Goal: Task Accomplishment & Management: Use online tool/utility

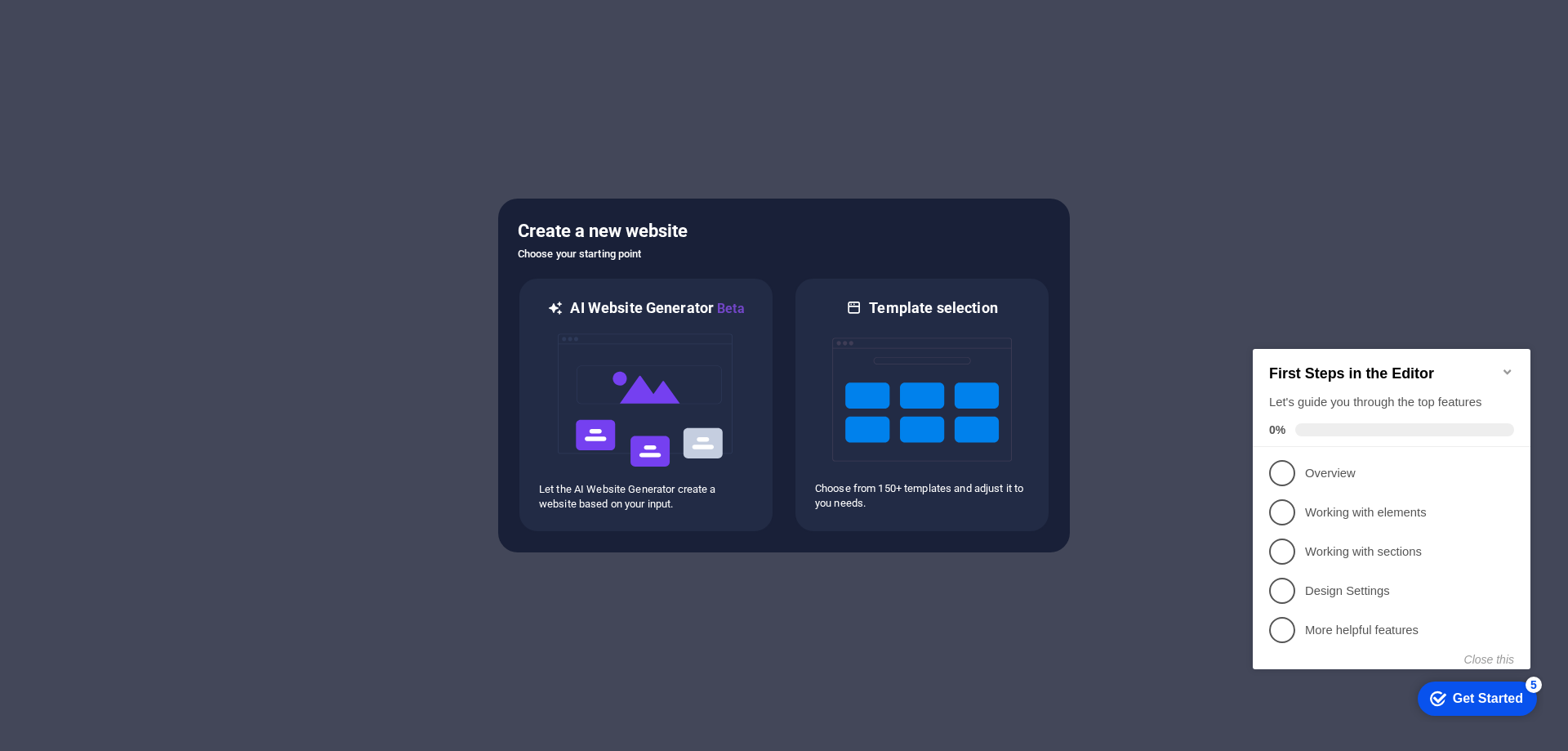
click at [1194, 295] on div at bounding box center [784, 375] width 1568 height 751
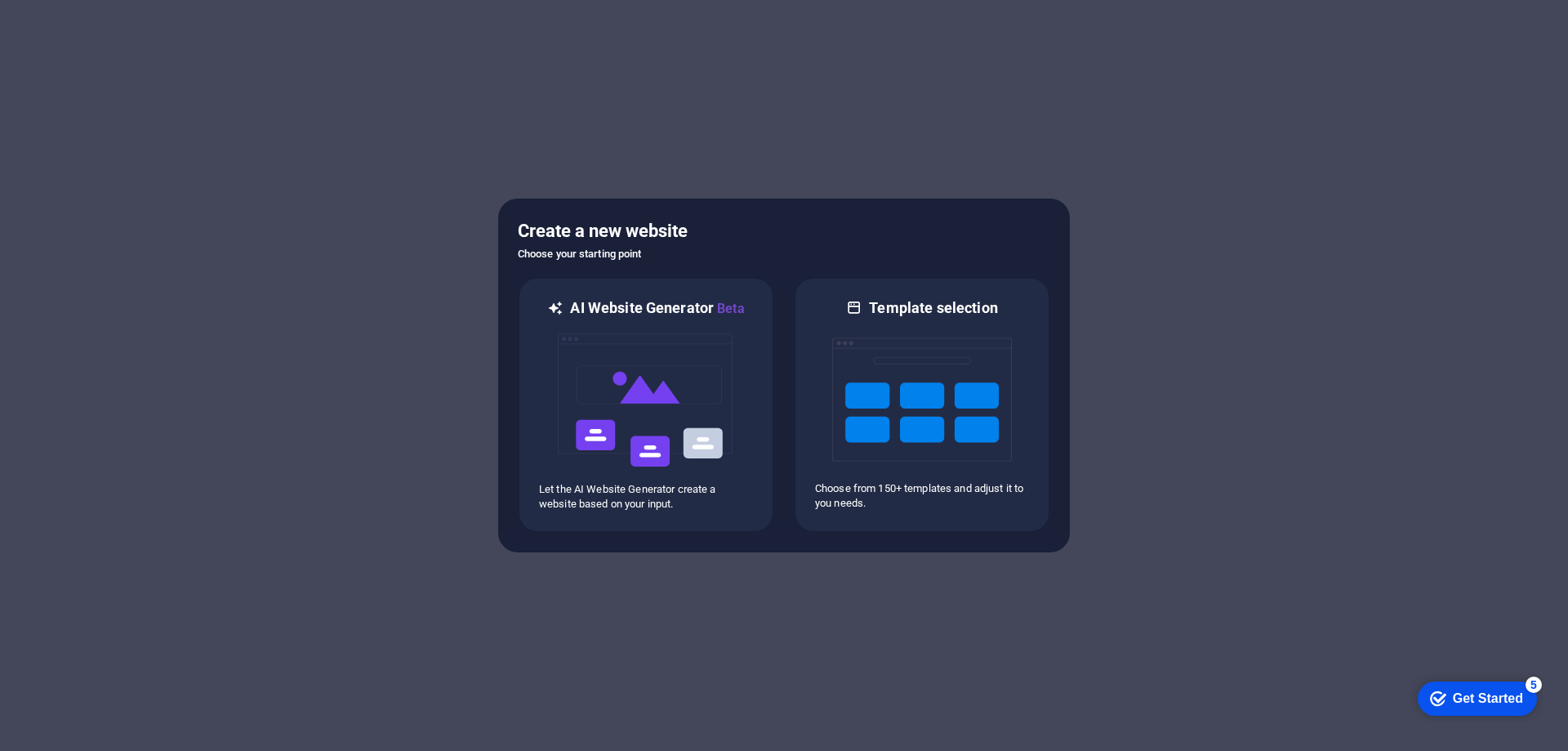
click at [996, 165] on div at bounding box center [784, 375] width 1568 height 751
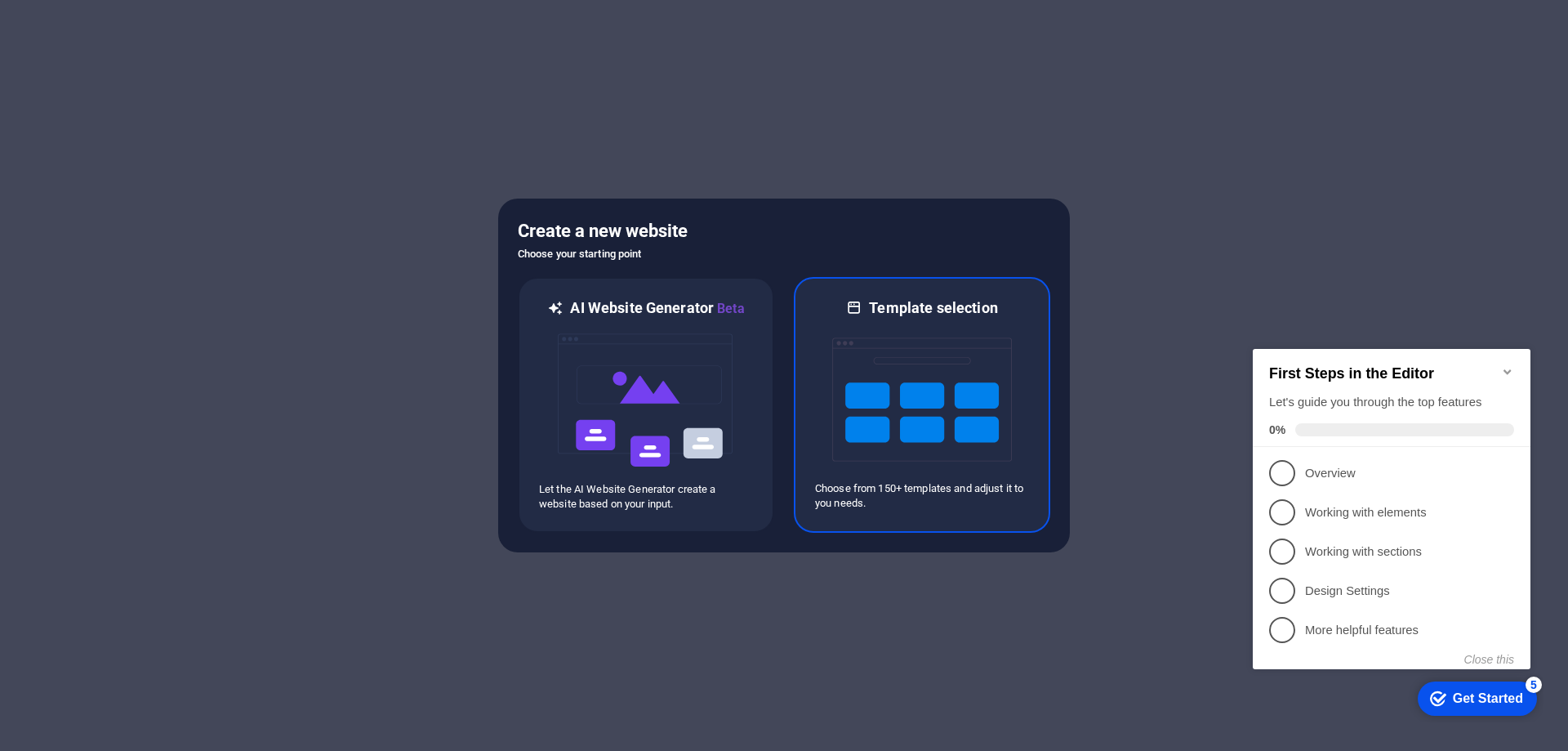
click at [944, 360] on img at bounding box center [921, 399] width 180 height 164
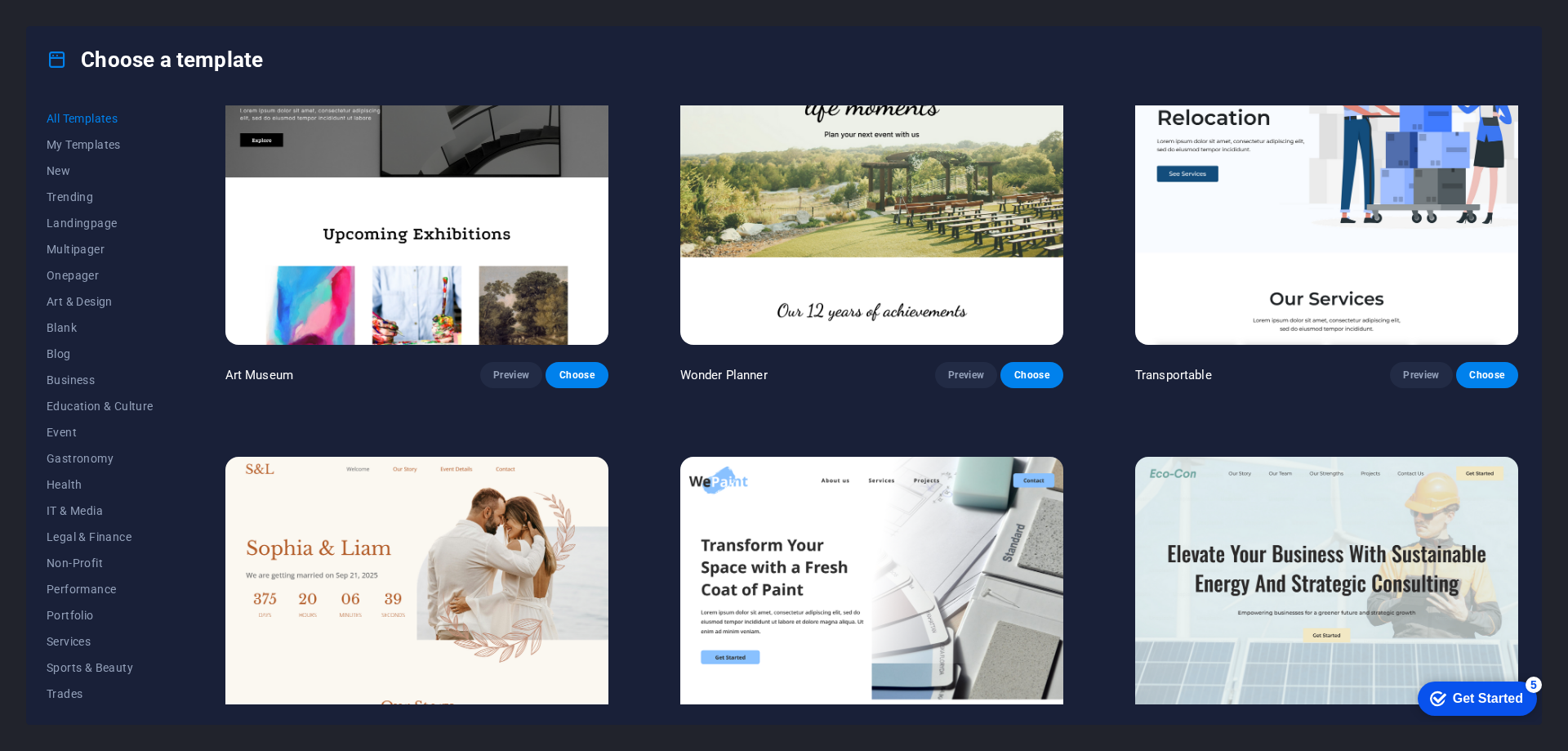
scroll to position [571, 0]
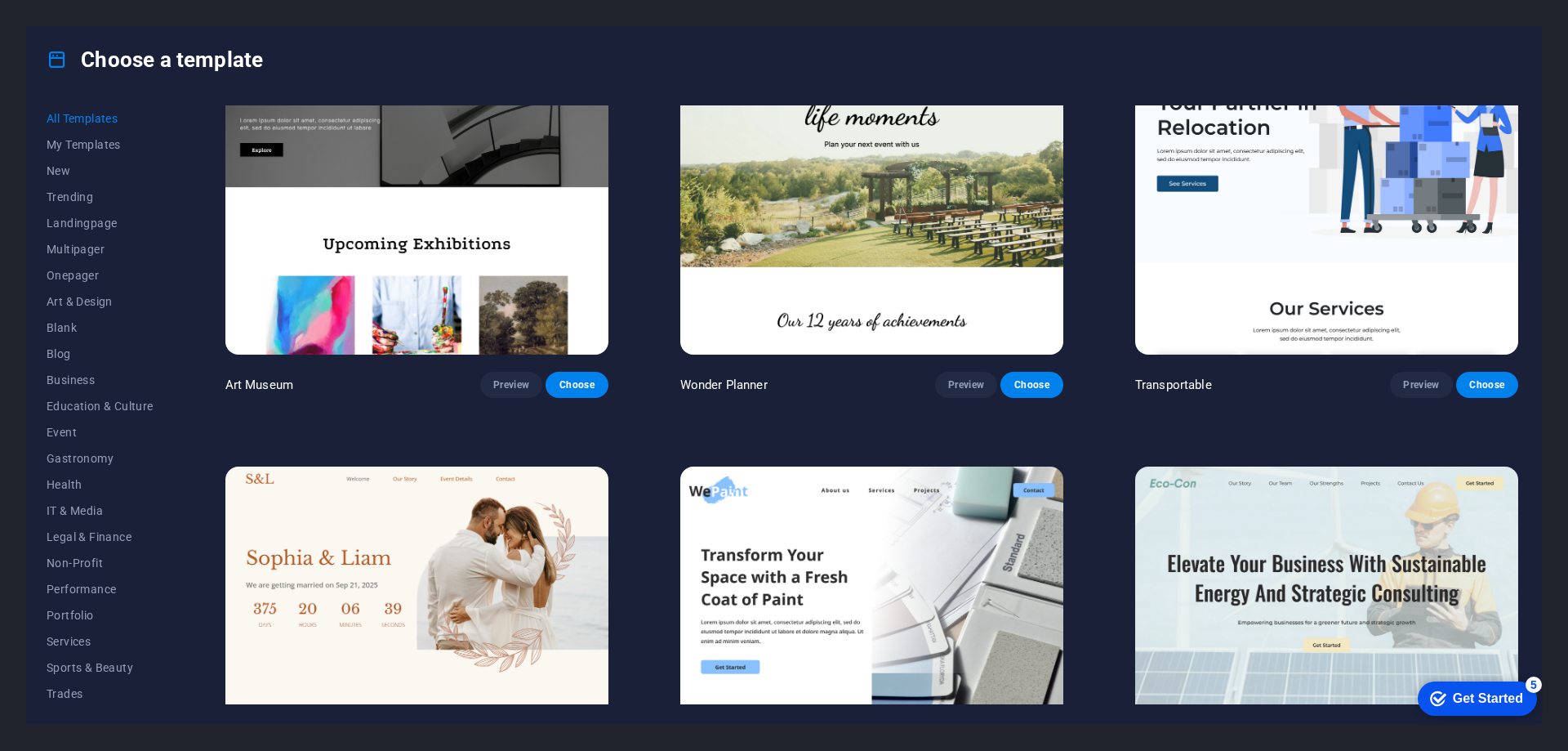
click at [521, 226] on img at bounding box center [417, 179] width 383 height 353
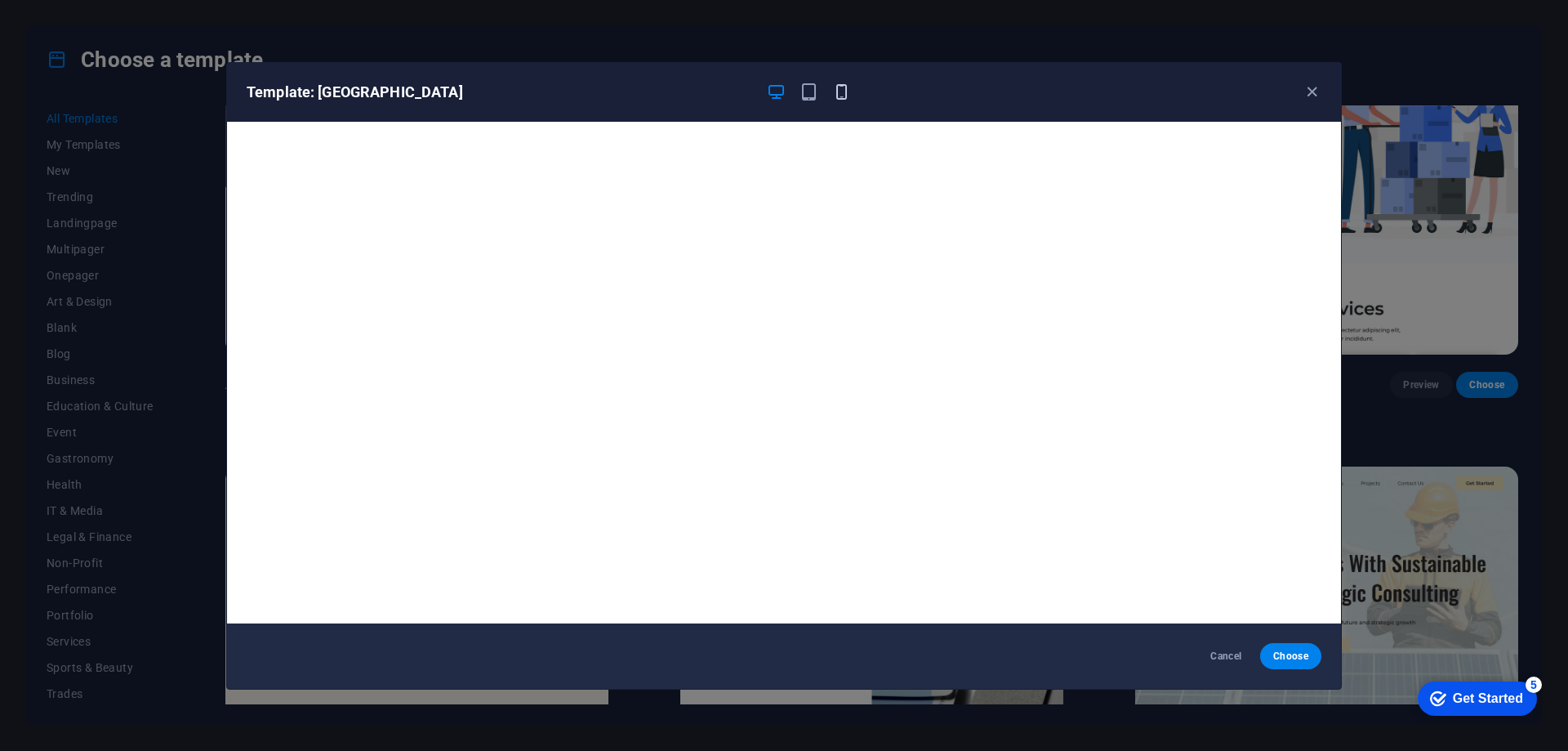
click at [843, 94] on icon "button" at bounding box center [841, 91] width 19 height 19
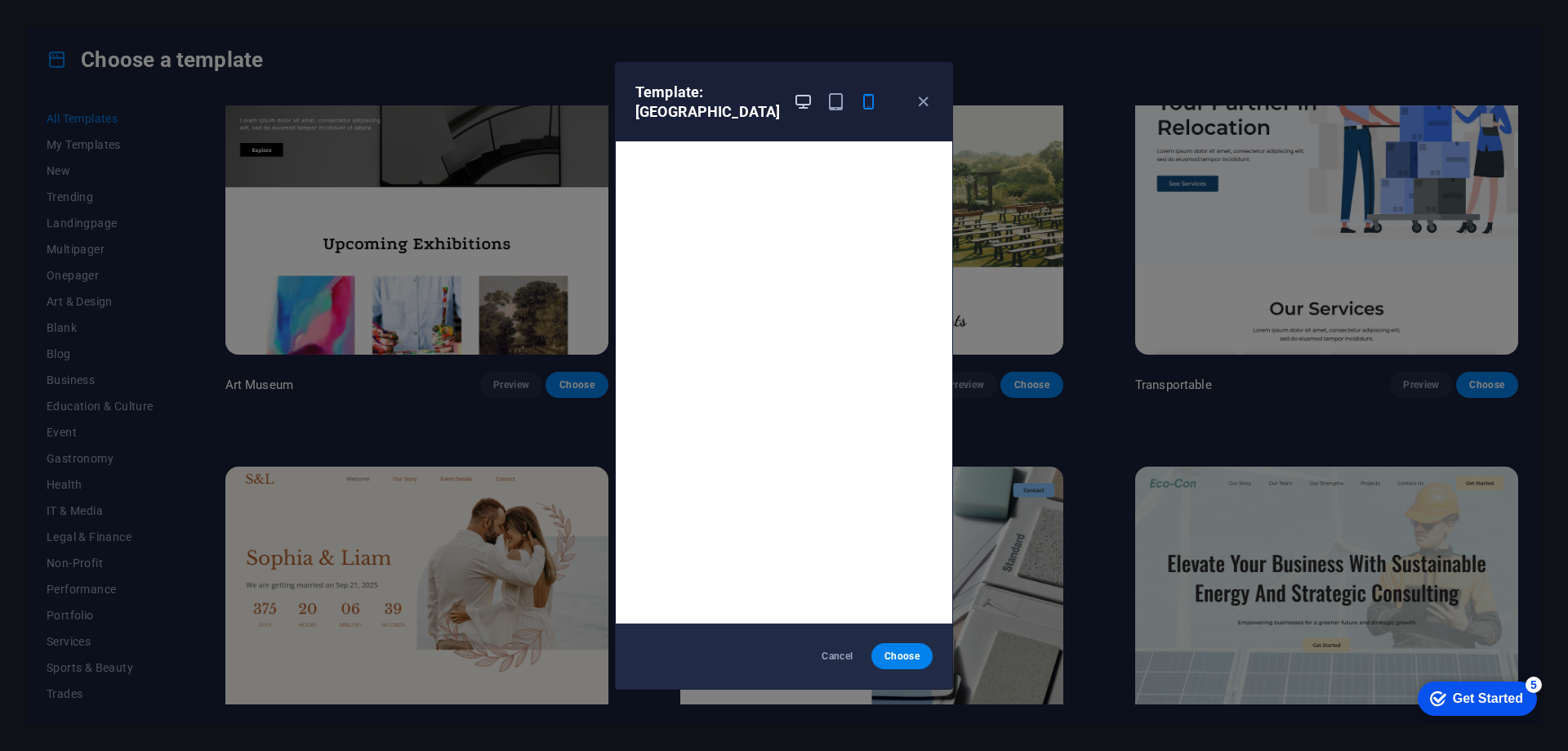
click at [793, 97] on icon "button" at bounding box center [802, 101] width 19 height 19
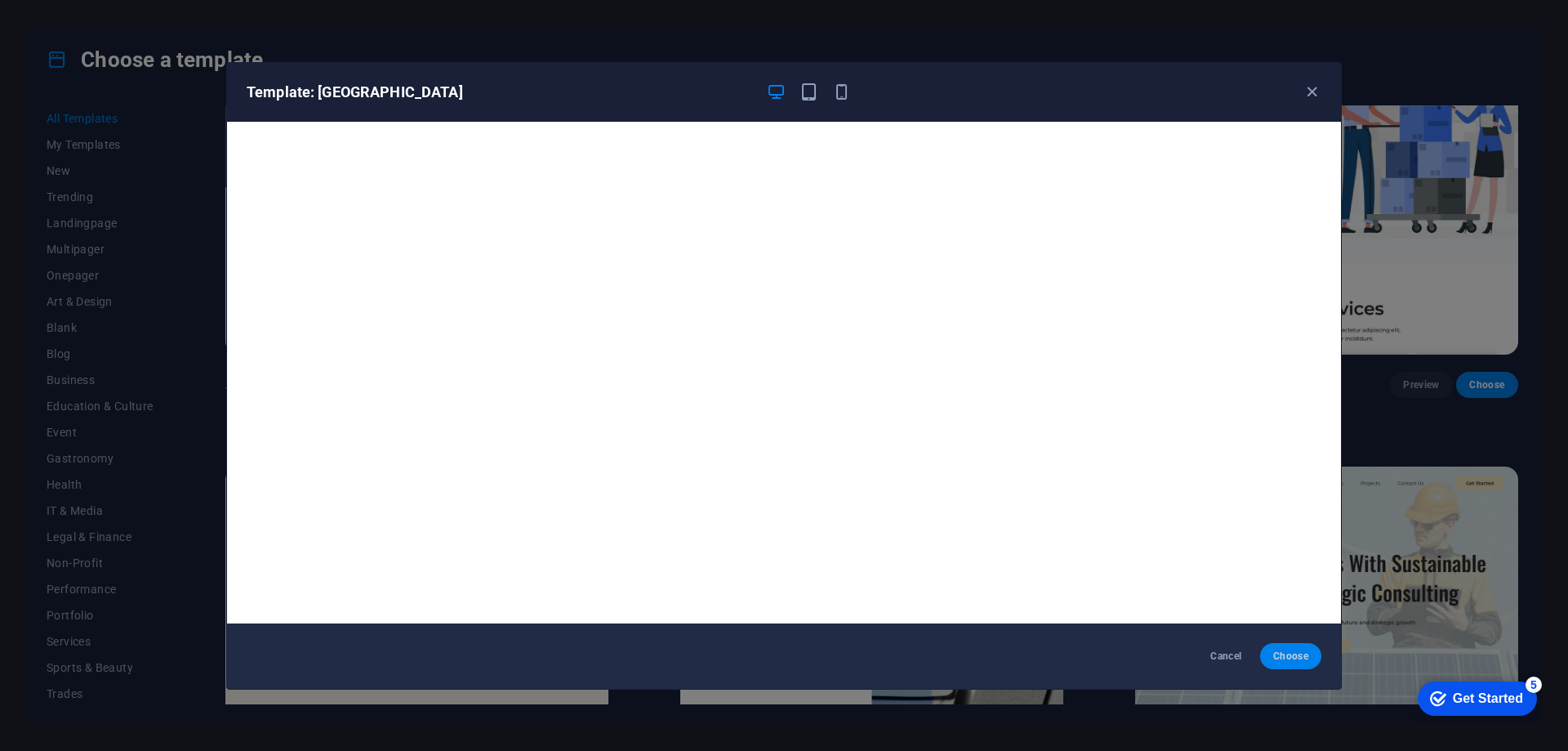
click at [1280, 656] on span "Choose" at bounding box center [1290, 656] width 35 height 13
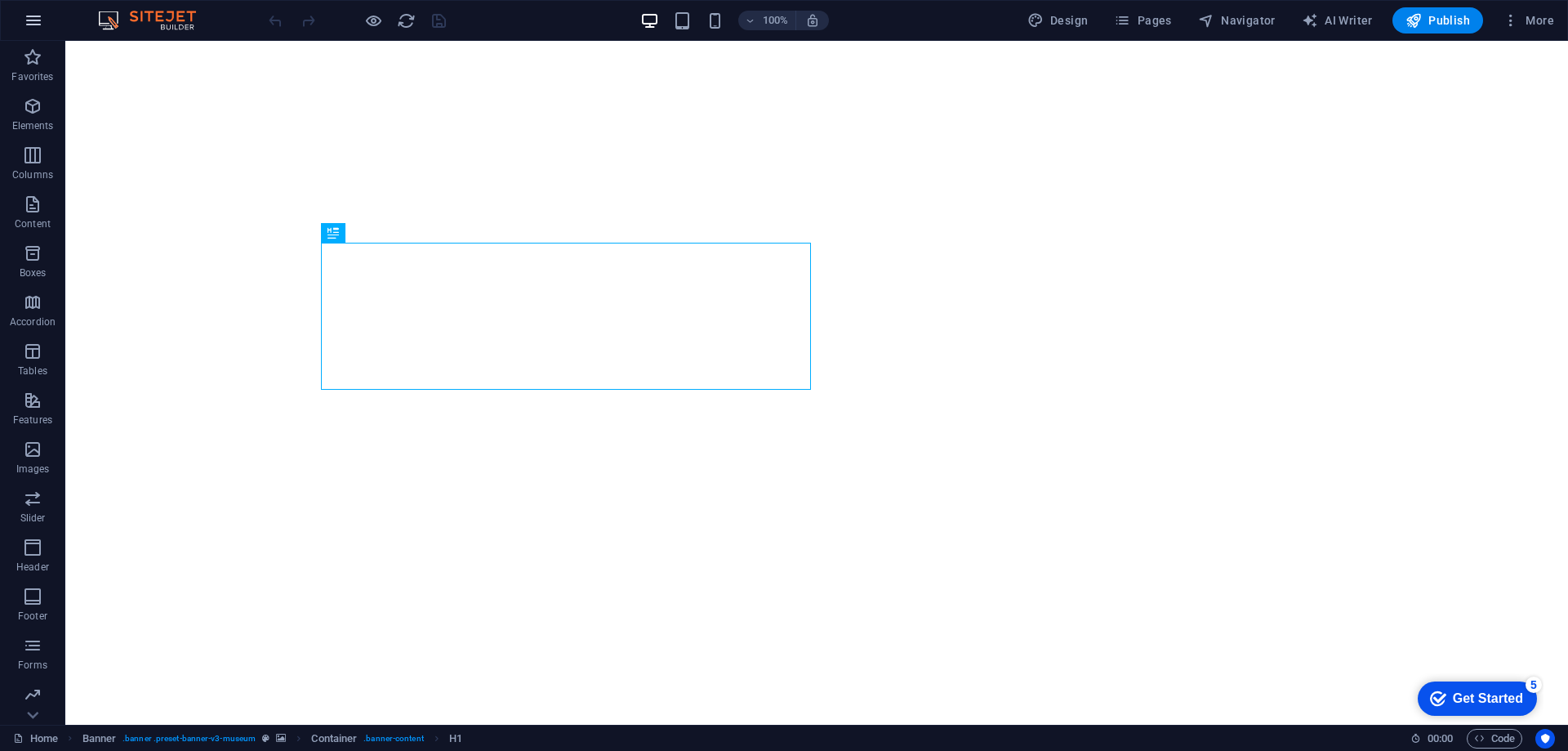
click at [40, 21] on icon "button" at bounding box center [34, 21] width 20 height 20
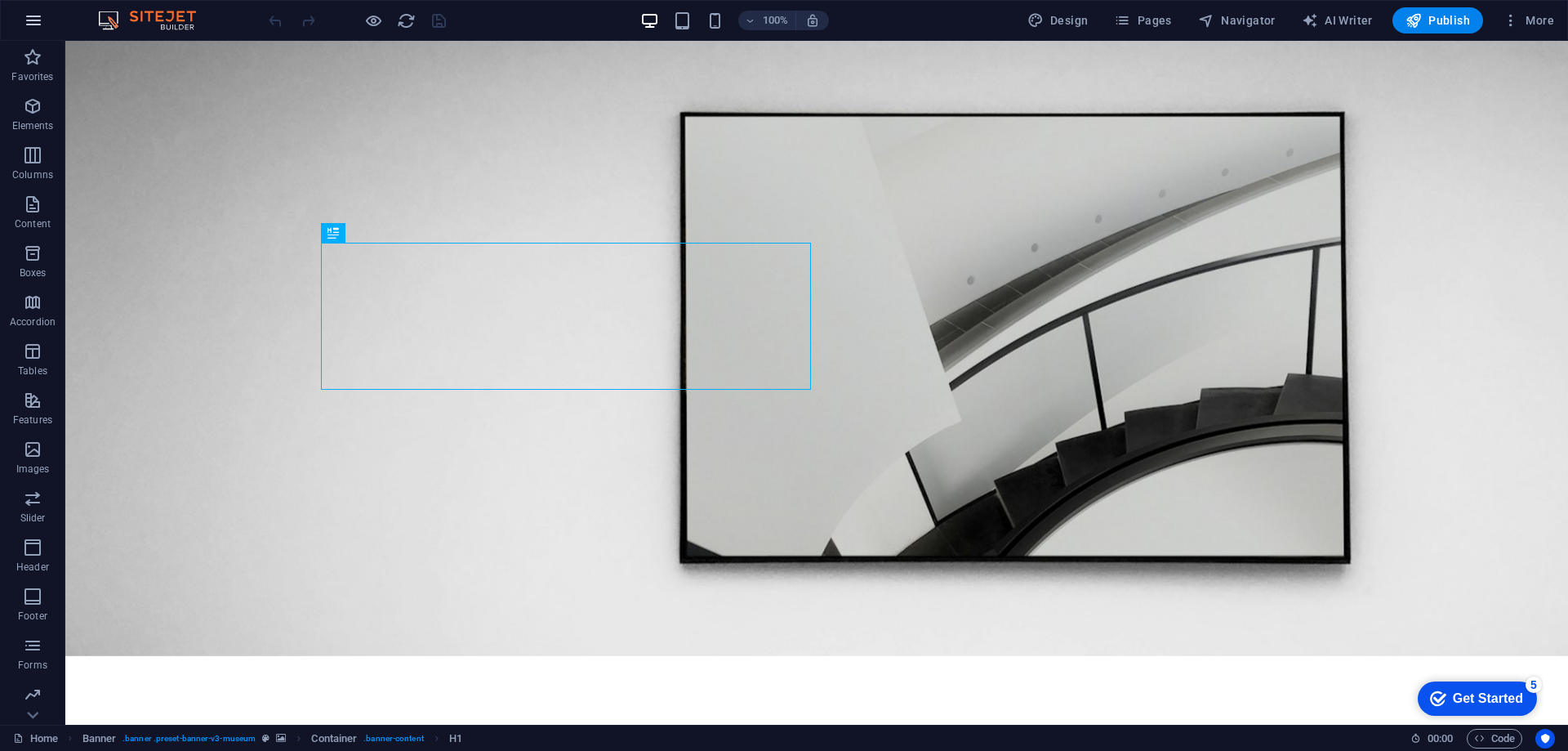
click at [0, 0] on button "button" at bounding box center [0, 0] width 0 height 0
